Goal: Information Seeking & Learning: Learn about a topic

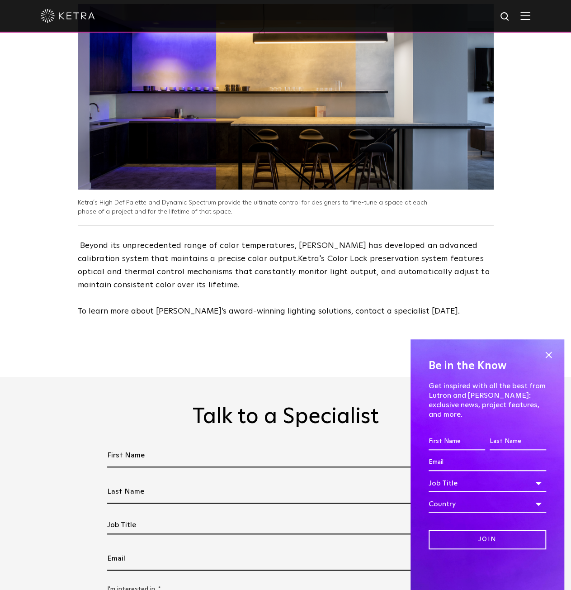
scroll to position [1492, 0]
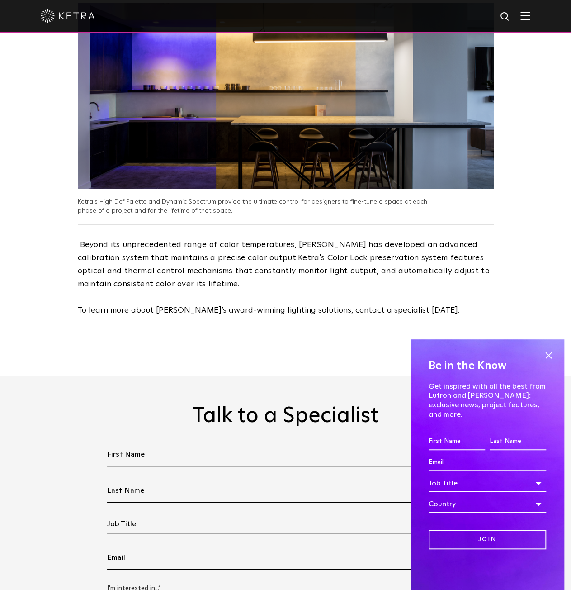
click at [52, 18] on img at bounding box center [68, 16] width 54 height 14
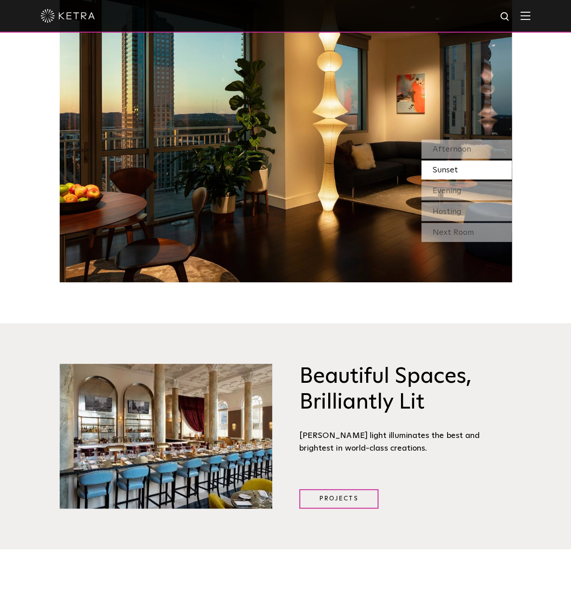
scroll to position [949, 0]
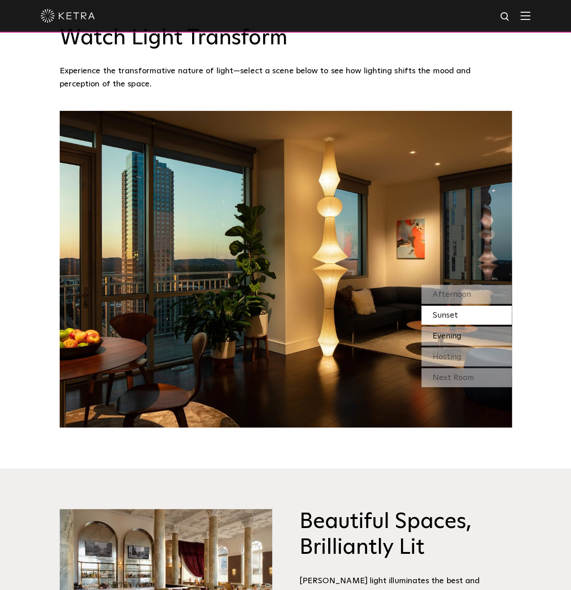
click at [446, 332] on span "Evening" at bounding box center [447, 336] width 29 height 8
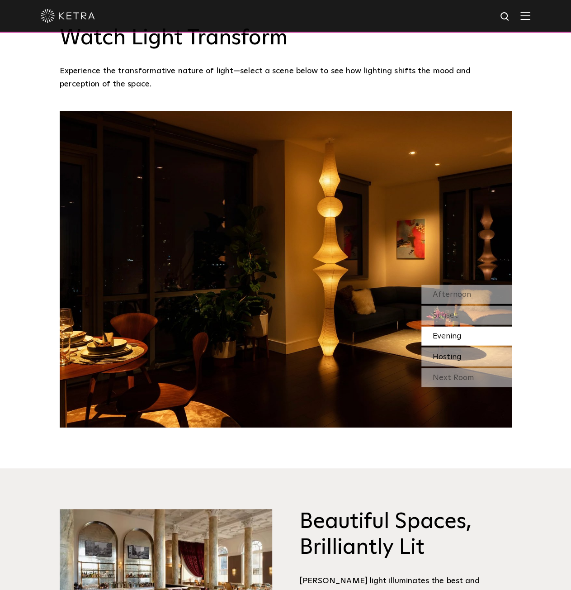
click at [445, 353] on span "Hosting" at bounding box center [447, 357] width 29 height 8
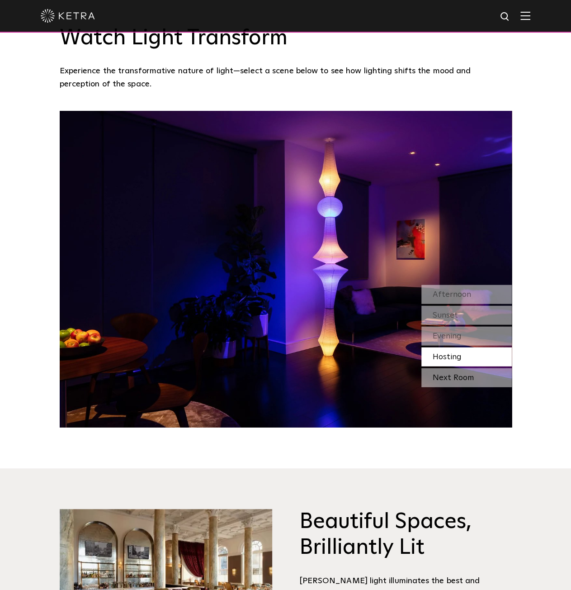
click at [447, 368] on div "Next Room" at bounding box center [466, 377] width 90 height 19
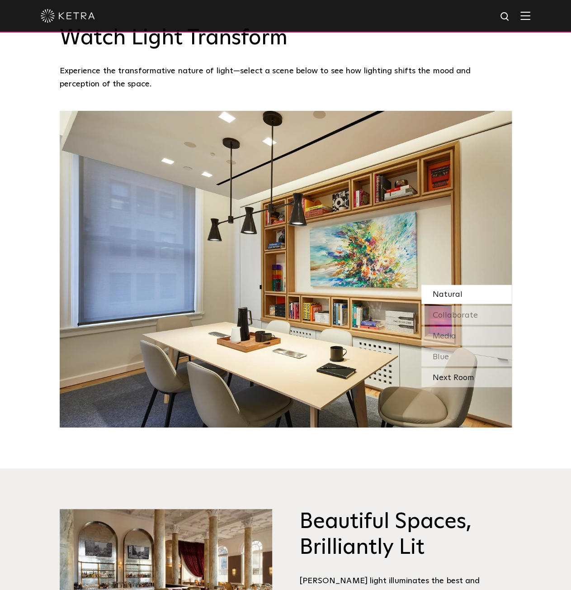
click at [448, 368] on div "Next Room" at bounding box center [466, 377] width 90 height 19
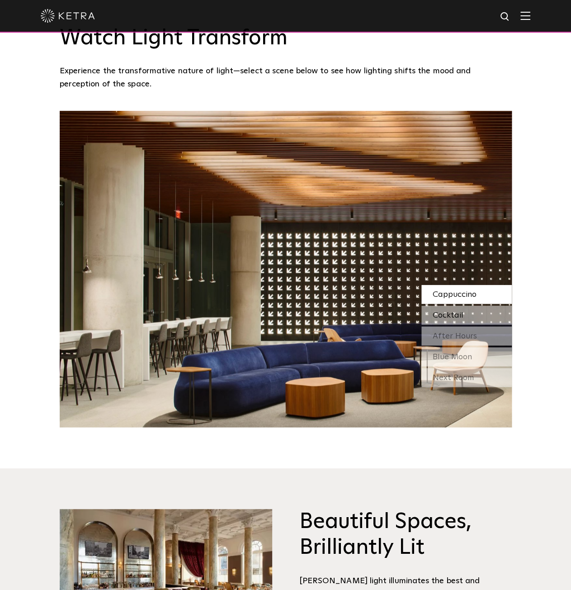
click at [445, 306] on div "Cocktail" at bounding box center [466, 315] width 90 height 19
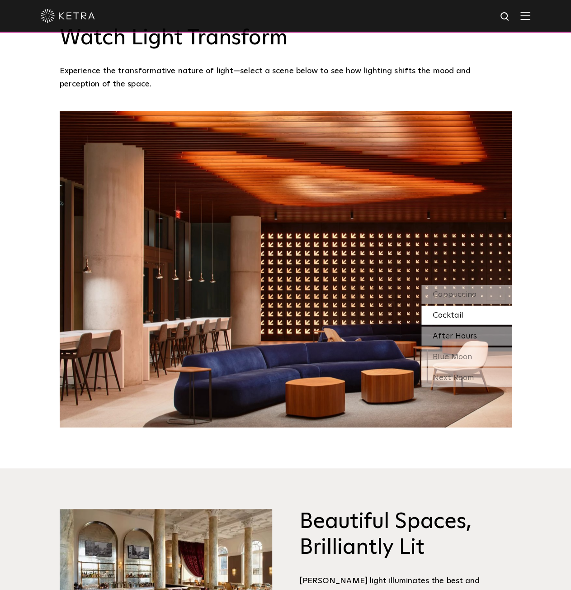
click at [448, 332] on span "After Hours" at bounding box center [455, 336] width 44 height 8
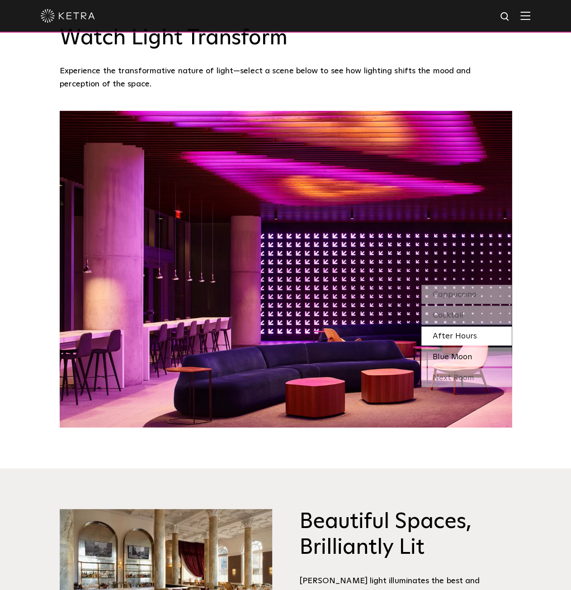
click at [448, 353] on span "Blue Moon" at bounding box center [452, 357] width 39 height 8
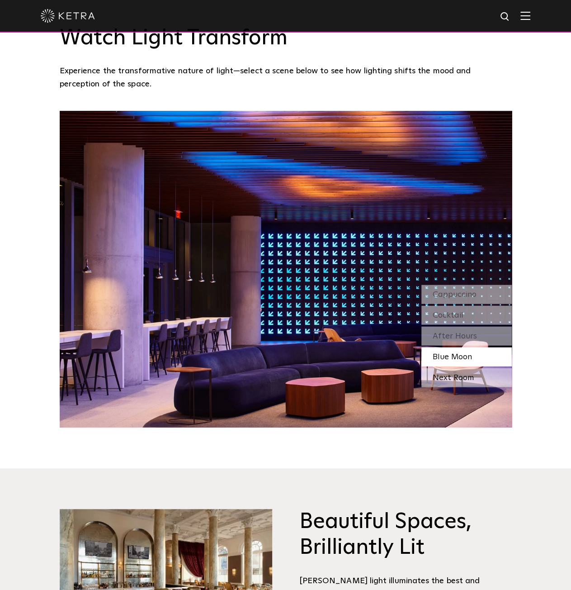
click at [448, 368] on div "Next Room" at bounding box center [466, 377] width 90 height 19
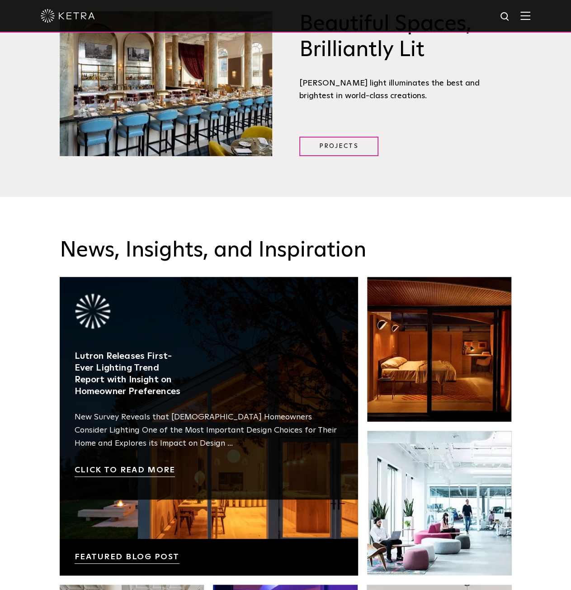
scroll to position [1718, 0]
